Goal: Check status

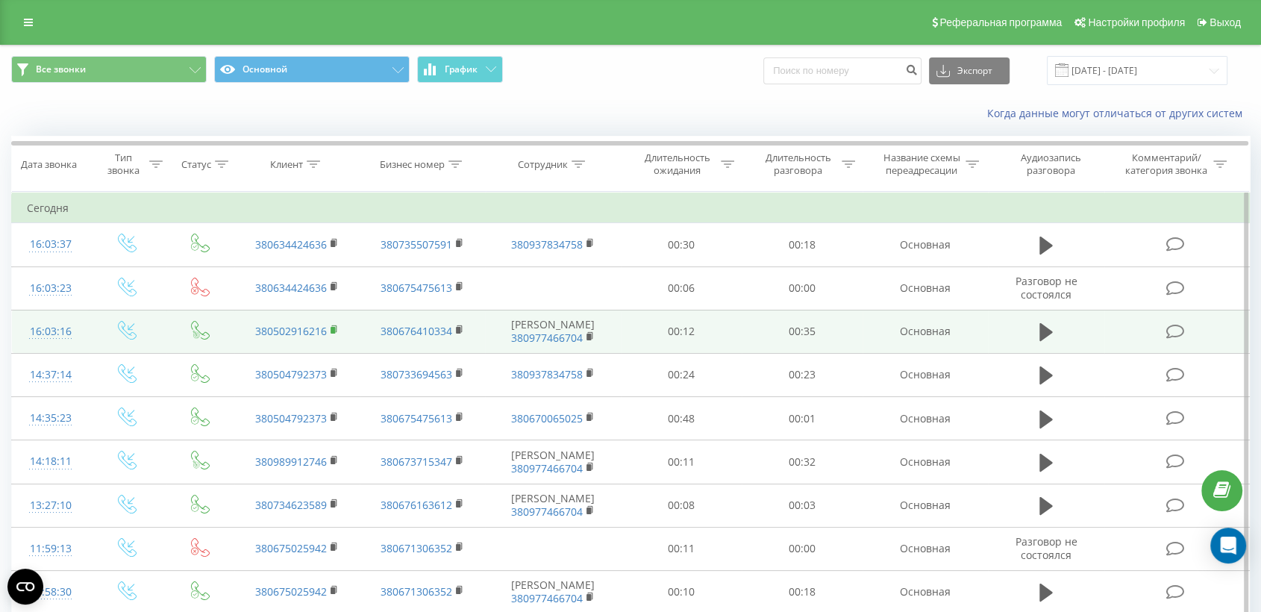
click at [334, 328] on rect at bounding box center [333, 330] width 4 height 7
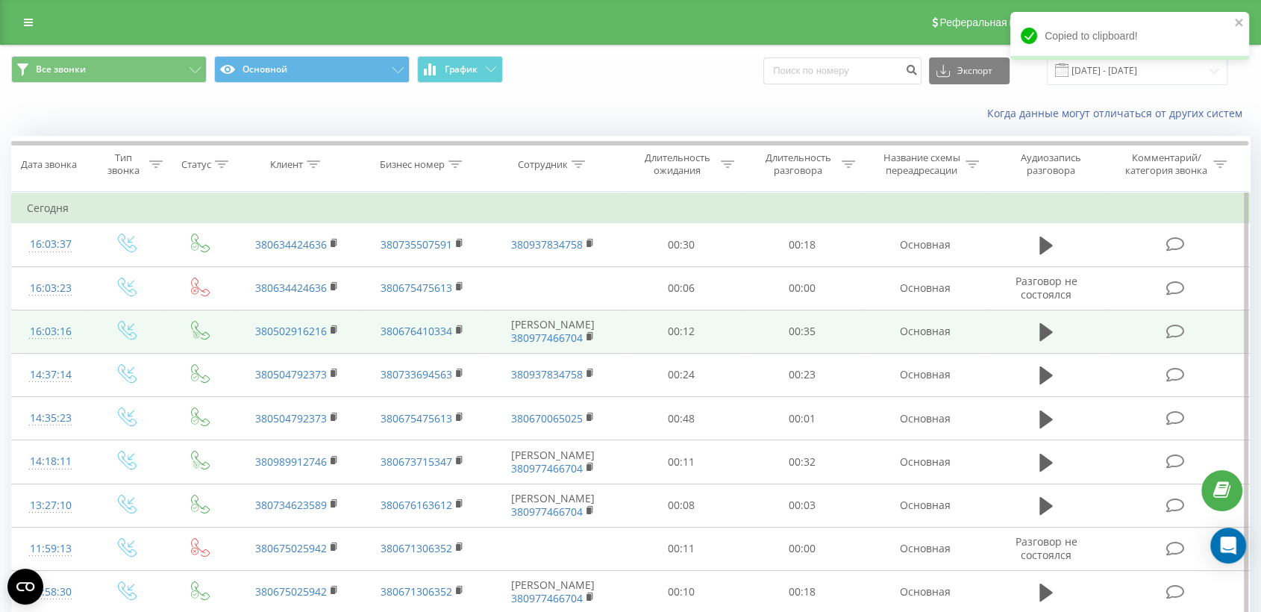
click at [1113, 345] on td at bounding box center [1176, 331] width 145 height 43
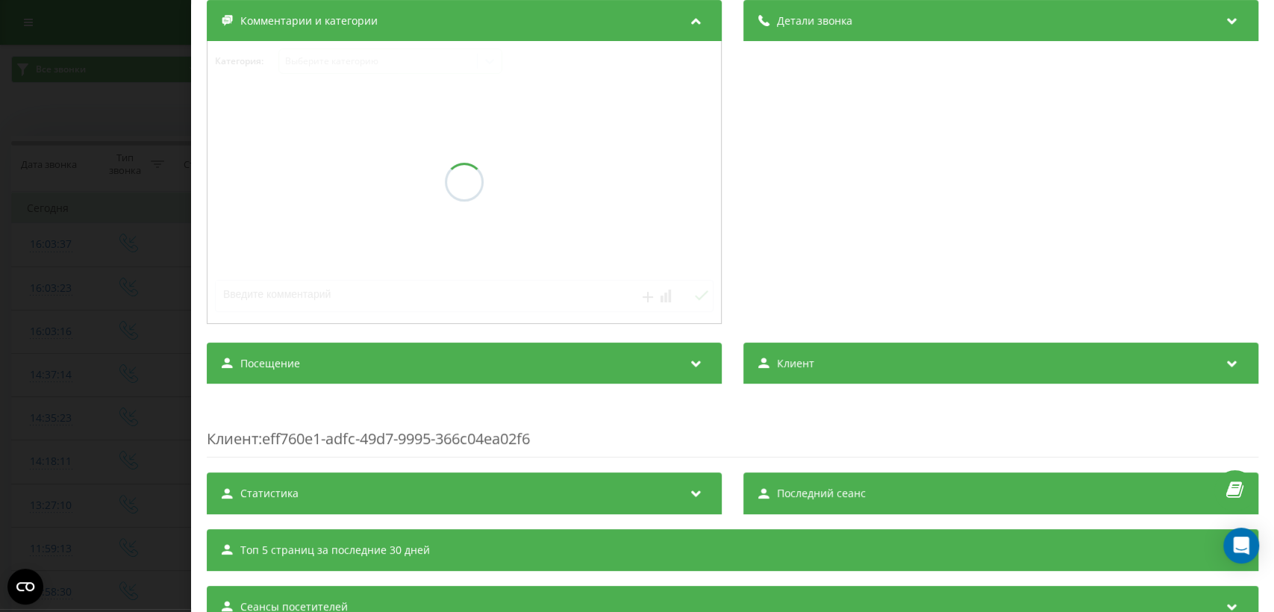
scroll to position [242, 0]
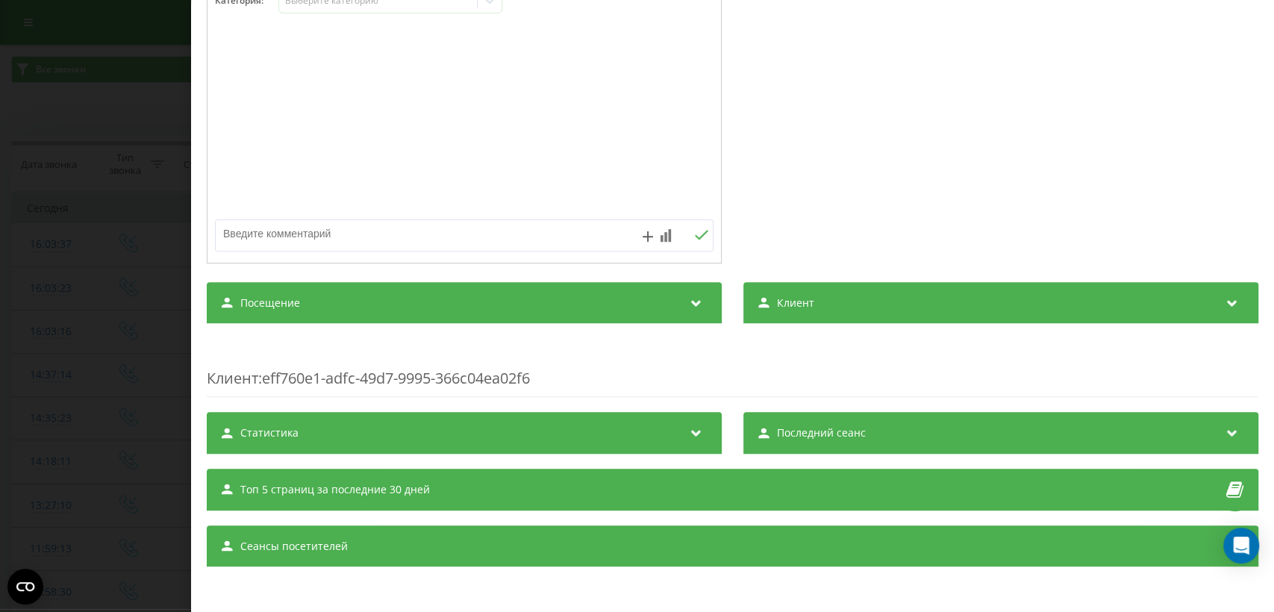
click at [604, 300] on div "Посещение" at bounding box center [464, 303] width 515 height 42
